Goal: Check status: Check status

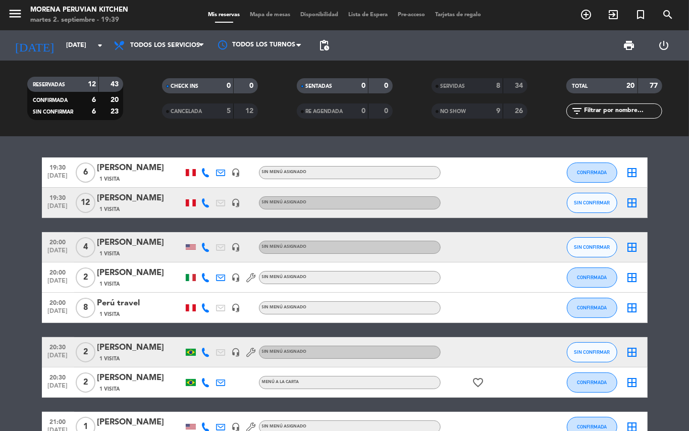
click at [63, 196] on span "19:30" at bounding box center [57, 197] width 25 height 12
click at [23, 203] on bookings-row "19:30 [DATE] 6 [PERSON_NAME] 1 Visita headset_mic Sin menú asignado CONFIRMADA …" at bounding box center [344, 374] width 689 height 434
click at [51, 178] on span "[DATE]" at bounding box center [57, 179] width 25 height 12
click at [17, 193] on bookings-row "19:30 [DATE] Creada: [DATE] 6 [PERSON_NAME] 1 Visita headset_mic Sin menú asign…" at bounding box center [344, 374] width 689 height 434
click at [62, 178] on span "[DATE]" at bounding box center [57, 179] width 25 height 12
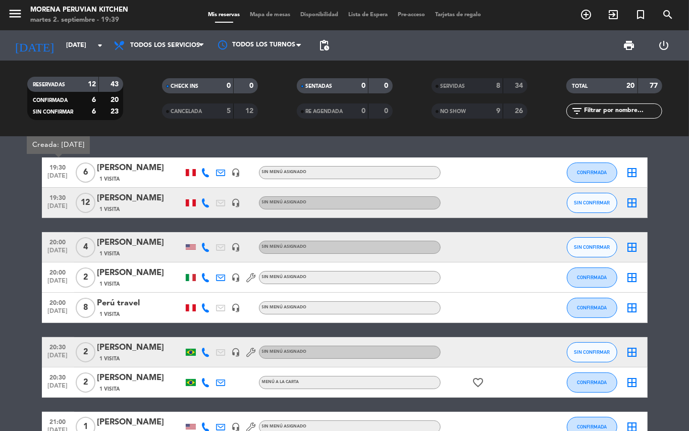
click at [27, 193] on bookings-row "19:30 [DATE] Creada: [DATE] 6 [PERSON_NAME] 1 Visita headset_mic Sin menú asign…" at bounding box center [344, 374] width 689 height 434
click at [59, 172] on span "19:30" at bounding box center [57, 167] width 25 height 12
click at [16, 174] on bookings-row "19:30 [DATE] Creada: [DATE] 6 [PERSON_NAME] 1 Visita headset_mic Sin menú asign…" at bounding box center [344, 374] width 689 height 434
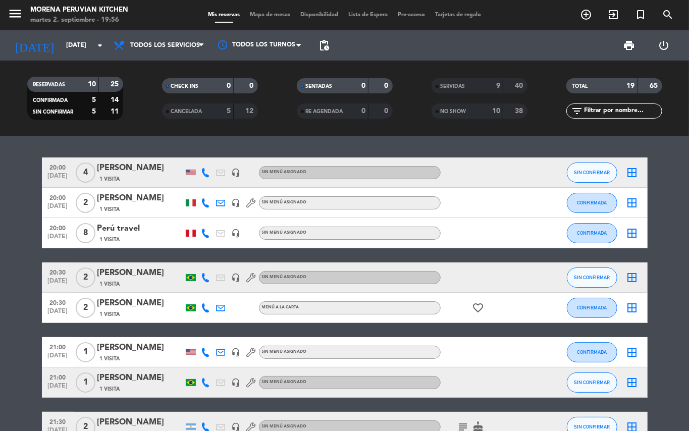
click at [0, 236] on bookings-row "20:00 [DATE] 4 [PERSON_NAME] 1 Visita headset_mic Sin menú asignado SIN CONFIRM…" at bounding box center [344, 336] width 689 height 359
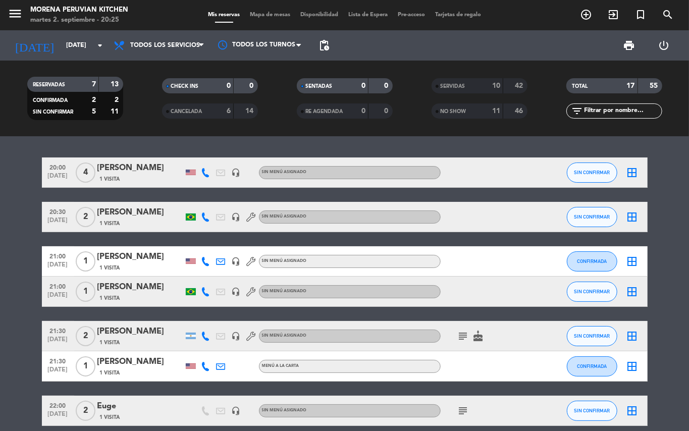
click at [0, 233] on bookings-row "20:00 [DATE] 4 [PERSON_NAME] 1 Visita headset_mic Sin menú asignado SIN CONFIRM…" at bounding box center [344, 291] width 689 height 268
